Goal: Information Seeking & Learning: Find specific fact

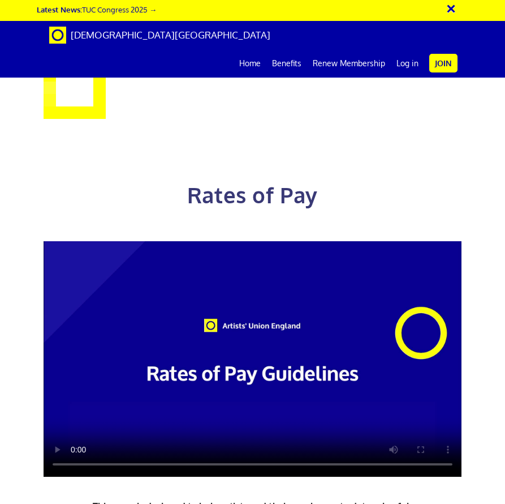
scroll to position [0, 602]
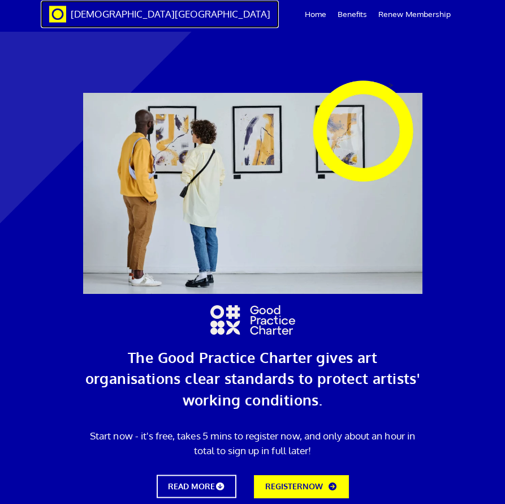
click at [117, 16] on span "[DEMOGRAPHIC_DATA][GEOGRAPHIC_DATA]" at bounding box center [171, 13] width 200 height 11
click at [58, 10] on span at bounding box center [57, 13] width 17 height 11
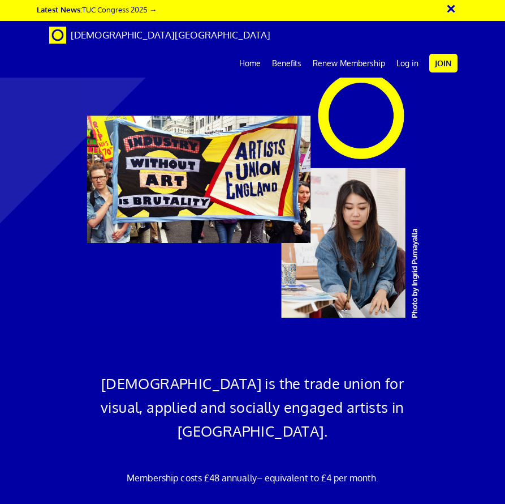
click at [319, 10] on div "× Latest News: TUC Congress 2025 →" at bounding box center [249, 11] width 424 height 13
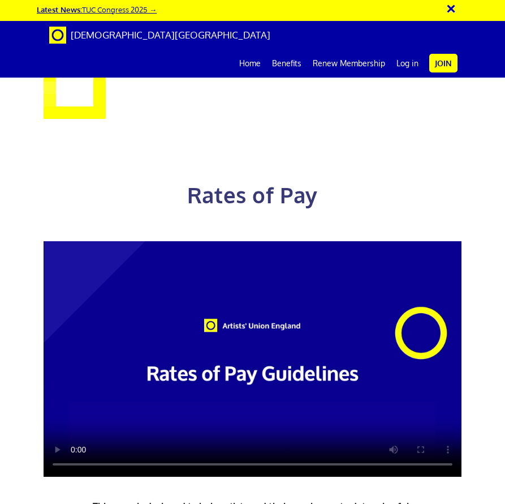
scroll to position [1736, 0]
click at [283, 232] on div "Rates of Pay This page is designed to help artists and their employers to deter…" at bounding box center [252, 397] width 435 height 557
